Goal: Check status: Check status

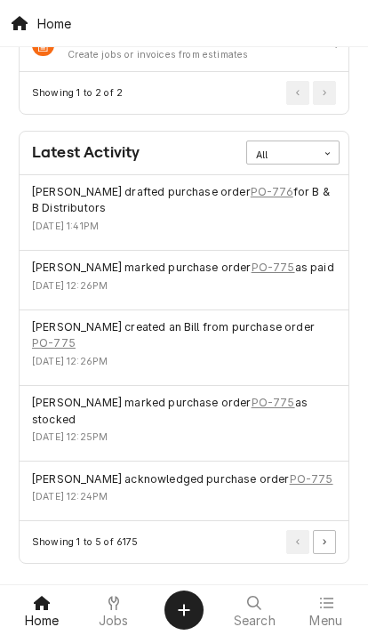
scroll to position [948, 0]
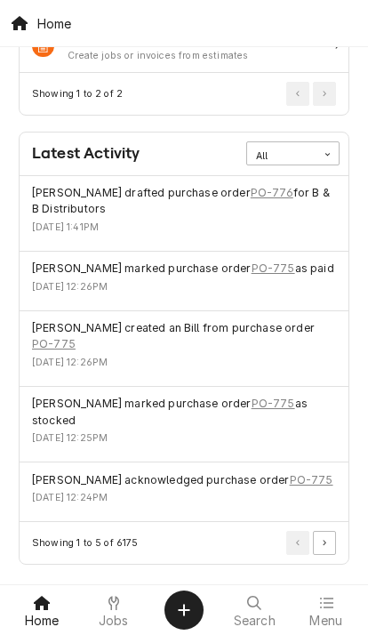
click at [328, 609] on icon at bounding box center [326, 603] width 14 height 14
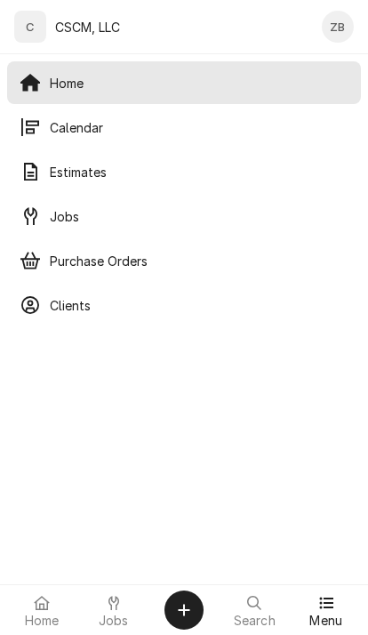
click at [191, 138] on div "Calendar" at bounding box center [184, 127] width 347 height 36
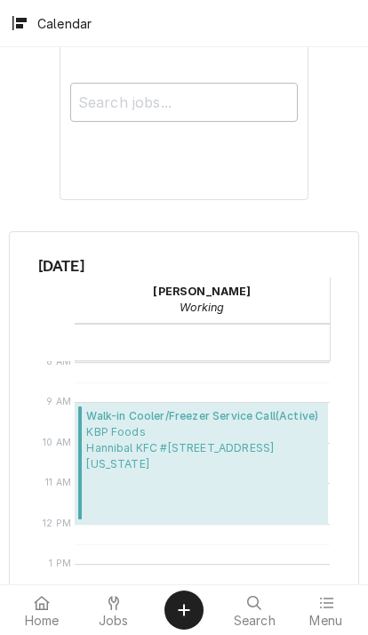
scroll to position [454, 0]
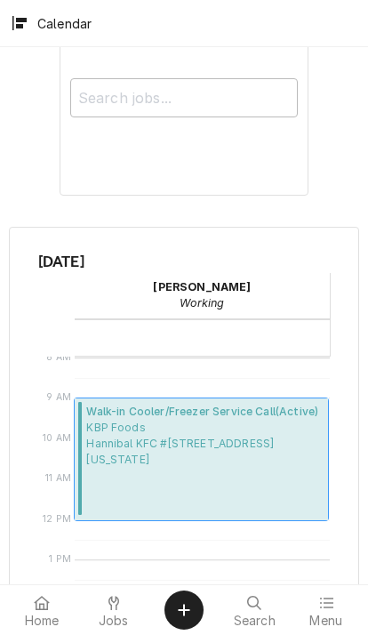
click at [243, 431] on span "KBP Foods Hannibal KFC #5782 / 229 Highway 61, Hannibal, Missouri 63401" at bounding box center [204, 444] width 236 height 48
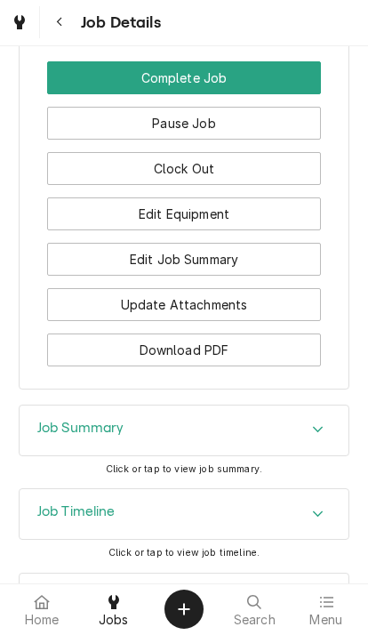
scroll to position [1727, 0]
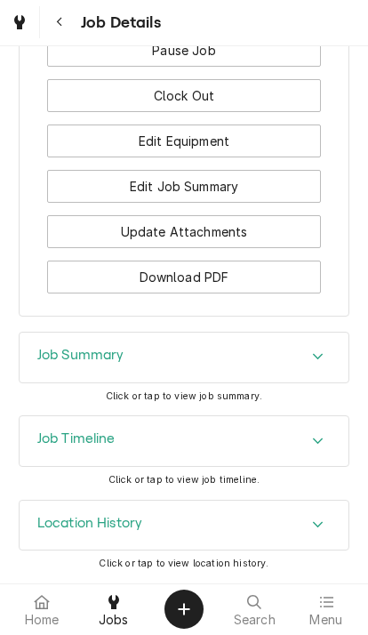
click at [229, 449] on div "Job Timeline" at bounding box center [185, 442] width 330 height 50
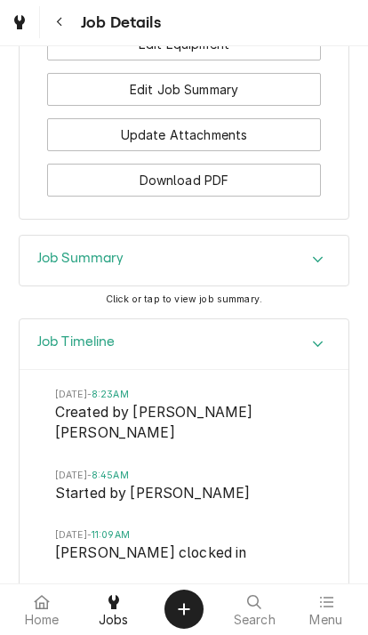
scroll to position [1958, 0]
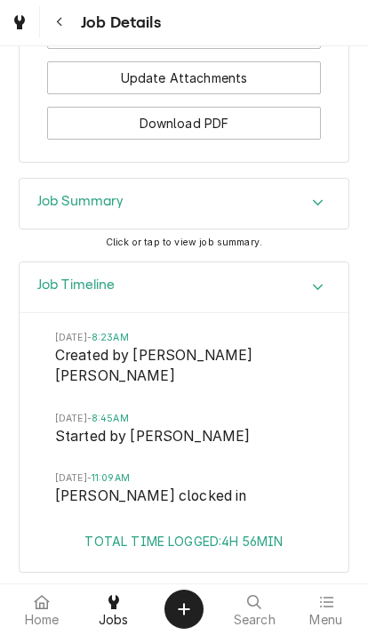
click at [276, 296] on div "Job Timeline" at bounding box center [185, 288] width 330 height 51
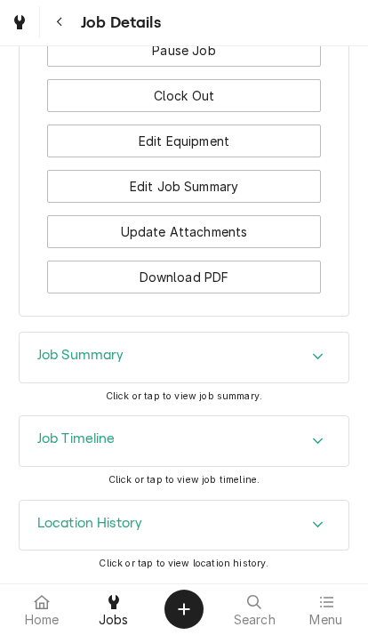
scroll to position [1813, 0]
click at [201, 528] on div "Location History" at bounding box center [185, 526] width 330 height 50
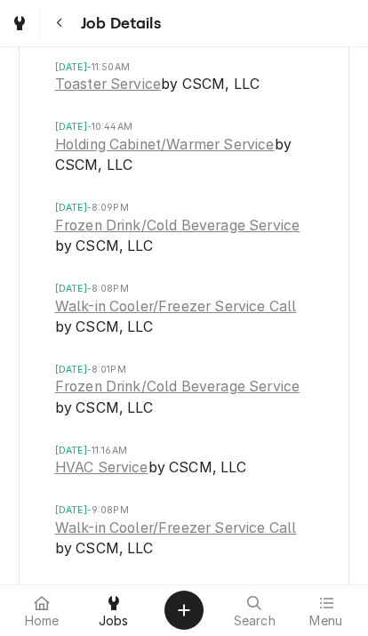
scroll to position [2537, 0]
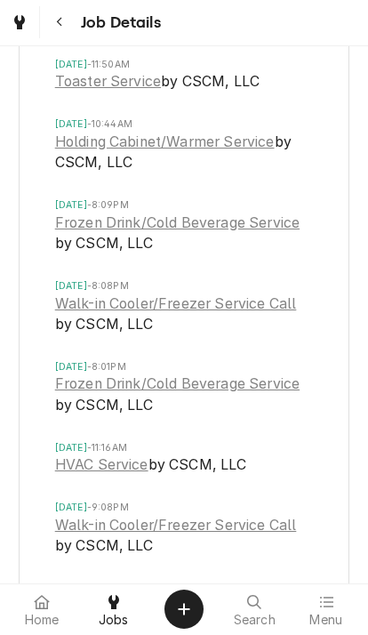
click at [236, 303] on link "Walk-in Cooler/Freezer Service Call" at bounding box center [176, 304] width 242 height 21
click at [97, 297] on link "Walk-in Cooler/Freezer Service Call" at bounding box center [176, 304] width 242 height 21
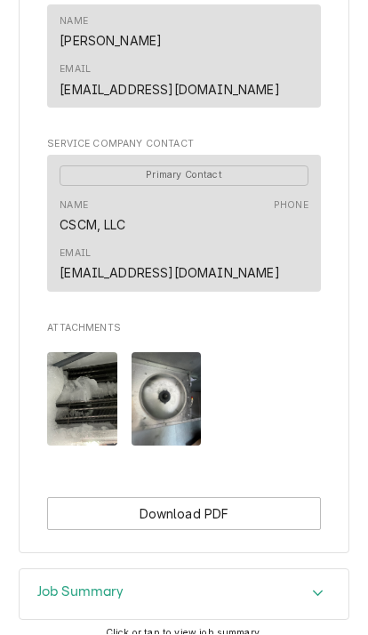
scroll to position [984, 0]
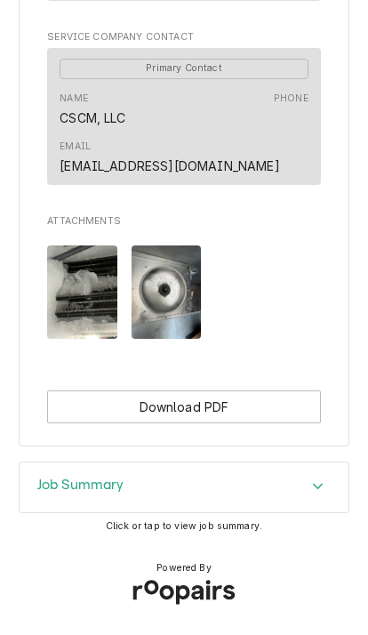
click at [59, 493] on h3 "Job Summary" at bounding box center [80, 484] width 87 height 17
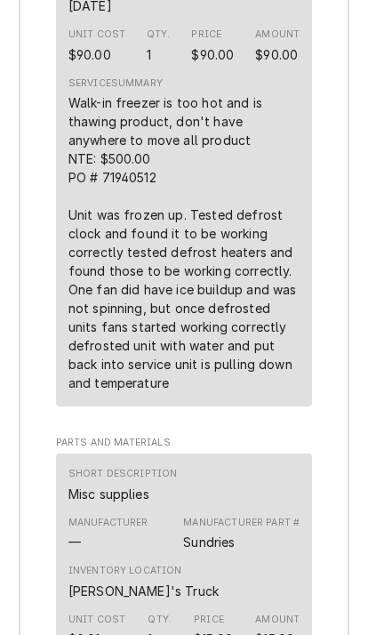
scroll to position [2325, 0]
